Goal: Navigation & Orientation: Find specific page/section

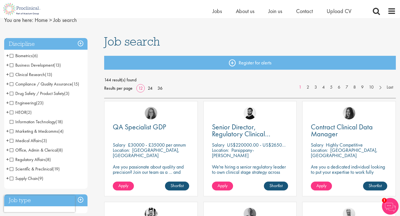
scroll to position [42, 0]
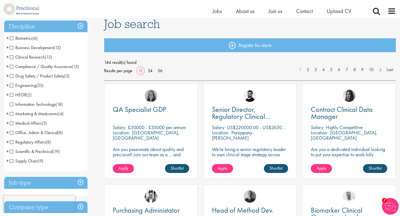
click at [11, 57] on span "Clinical Research" at bounding box center [27, 57] width 35 height 6
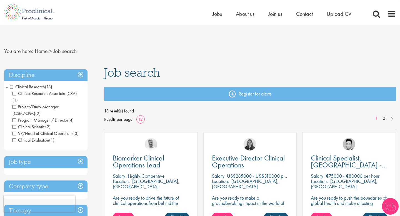
click at [11, 87] on span "Clinical Research" at bounding box center [27, 87] width 35 height 6
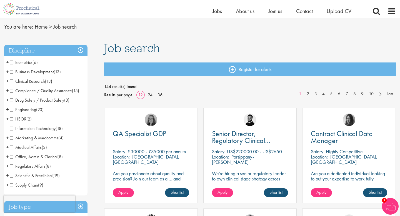
scroll to position [34, 0]
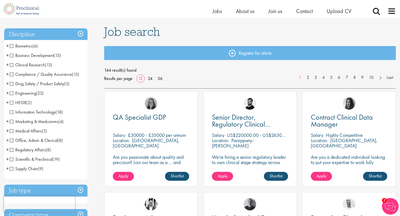
drag, startPoint x: 17, startPoint y: 164, endPoint x: 13, endPoint y: 160, distance: 5.7
click at [13, 160] on ul "Biometrics (6) - + Statistics (4) Data Management (1) Programming (1) Business …" at bounding box center [45, 107] width 83 height 132
click at [12, 159] on span "Scientific & Preclinical" at bounding box center [31, 159] width 43 height 6
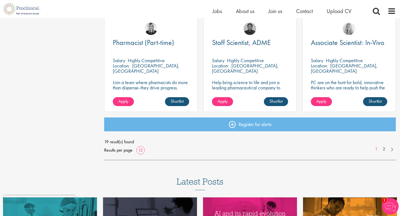
scroll to position [421, 0]
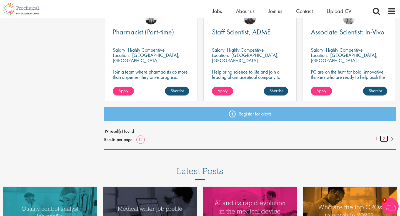
click at [385, 138] on link "2" at bounding box center [384, 138] width 8 height 6
